Goal: Navigation & Orientation: Find specific page/section

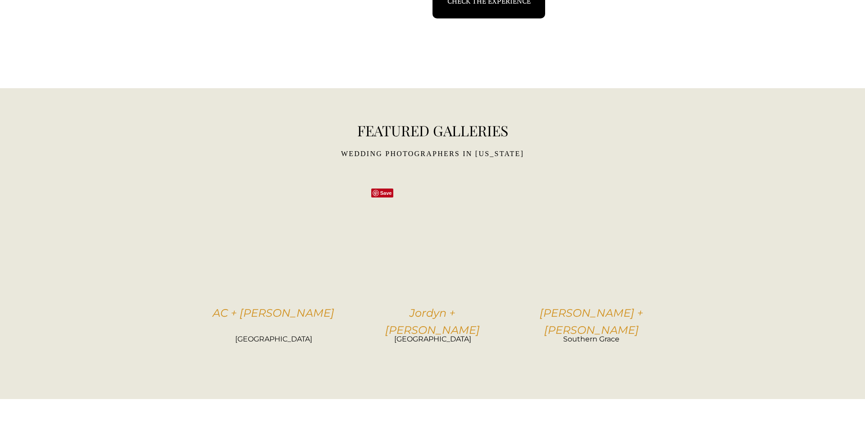
scroll to position [1820, 0]
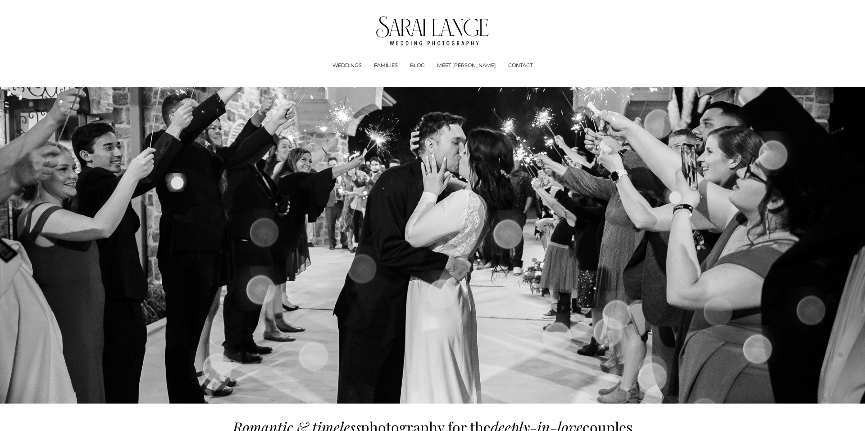
click at [427, 37] on img at bounding box center [432, 30] width 113 height 29
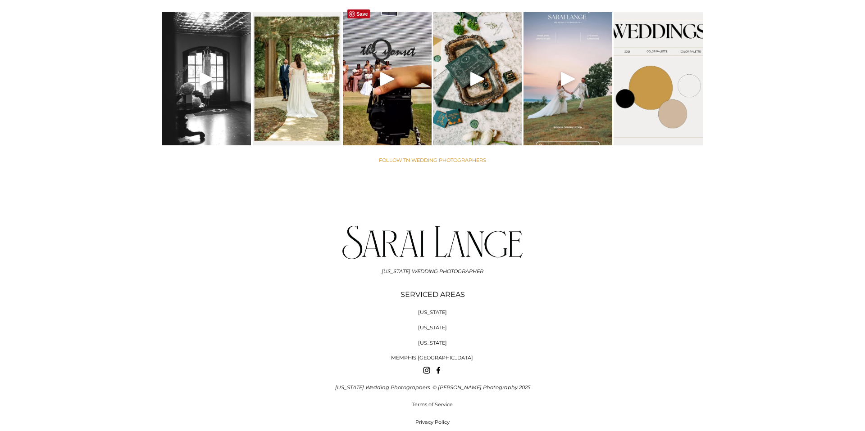
scroll to position [3629, 0]
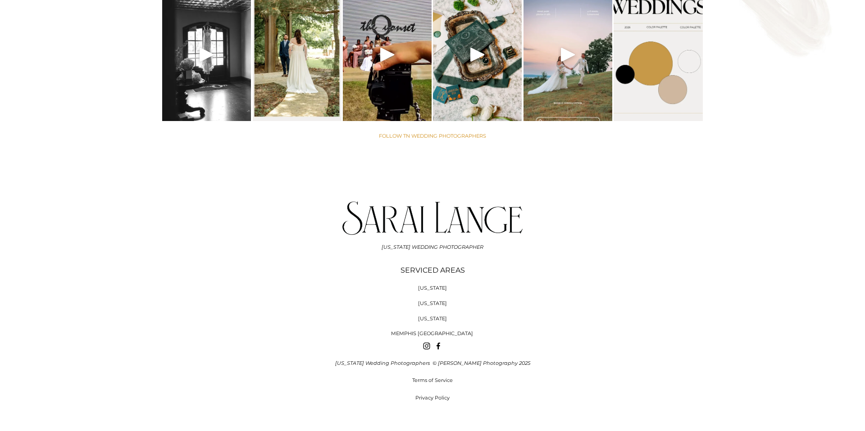
click at [441, 331] on span "MEMPHIS [GEOGRAPHIC_DATA]" at bounding box center [432, 334] width 82 height 6
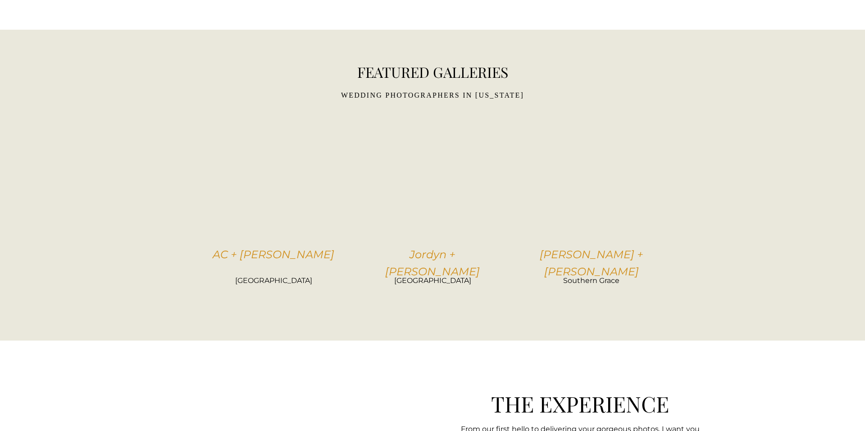
scroll to position [1884, 0]
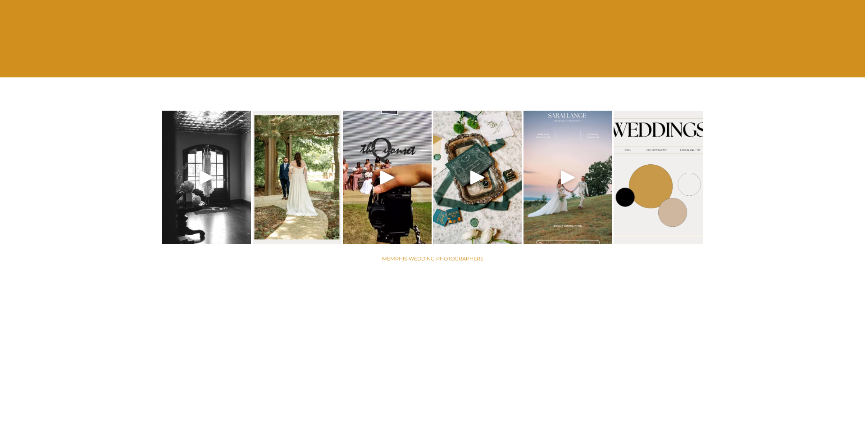
scroll to position [3556, 0]
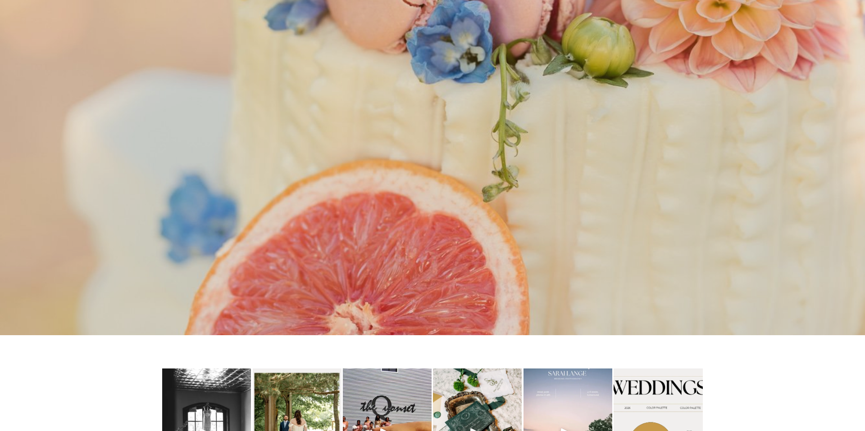
scroll to position [3629, 0]
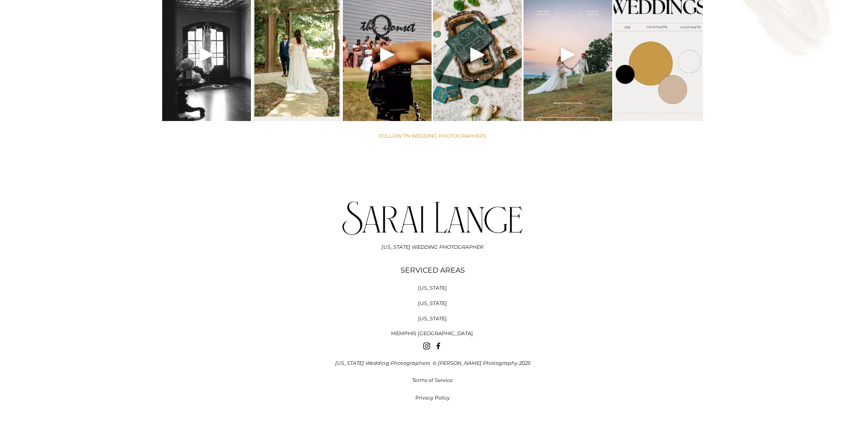
click at [438, 331] on span "MEMPHIS [GEOGRAPHIC_DATA]" at bounding box center [432, 334] width 82 height 6
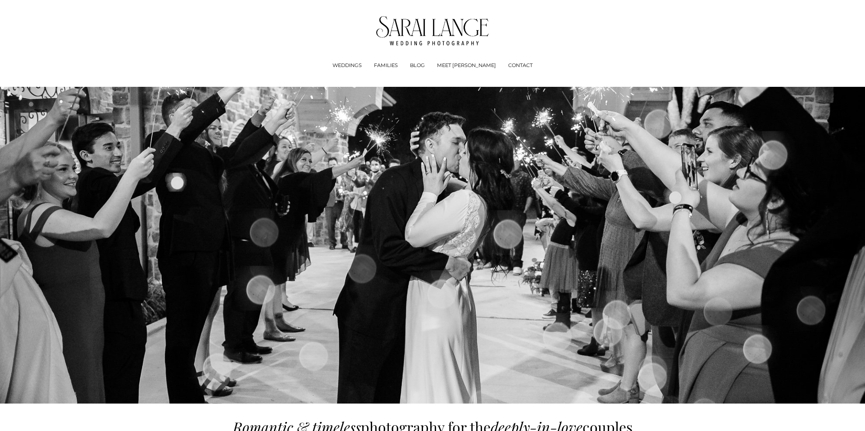
click at [756, 33] on div "WEDDINGS Experience + Pricing" at bounding box center [432, 43] width 813 height 54
